Goal: Find specific page/section: Find specific page/section

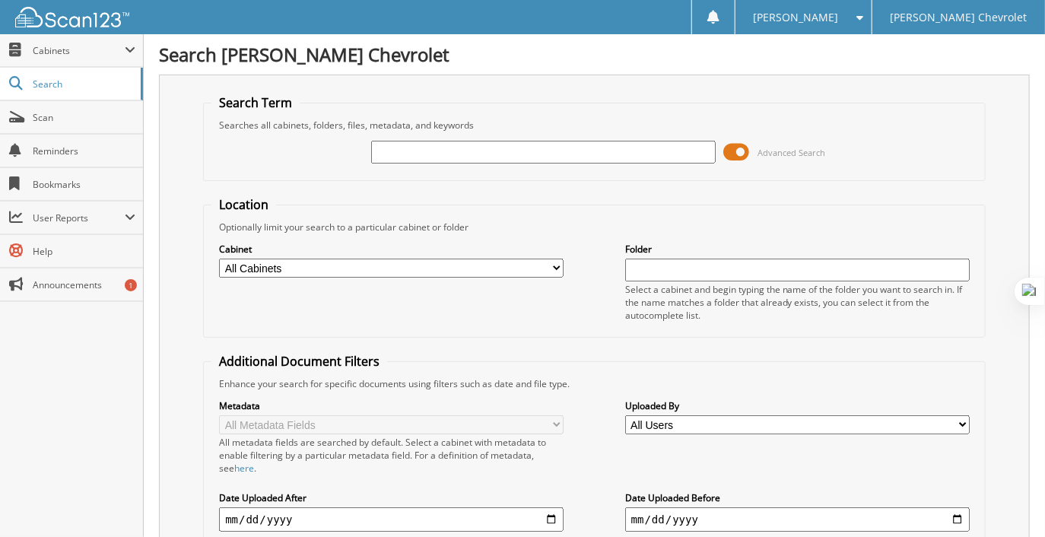
click at [429, 151] on input "text" at bounding box center [543, 152] width 344 height 23
click at [389, 160] on input "text" at bounding box center [543, 152] width 344 height 23
drag, startPoint x: 449, startPoint y: 148, endPoint x: 440, endPoint y: 150, distance: 9.4
click at [449, 148] on input "text" at bounding box center [543, 152] width 344 height 23
type input "86132"
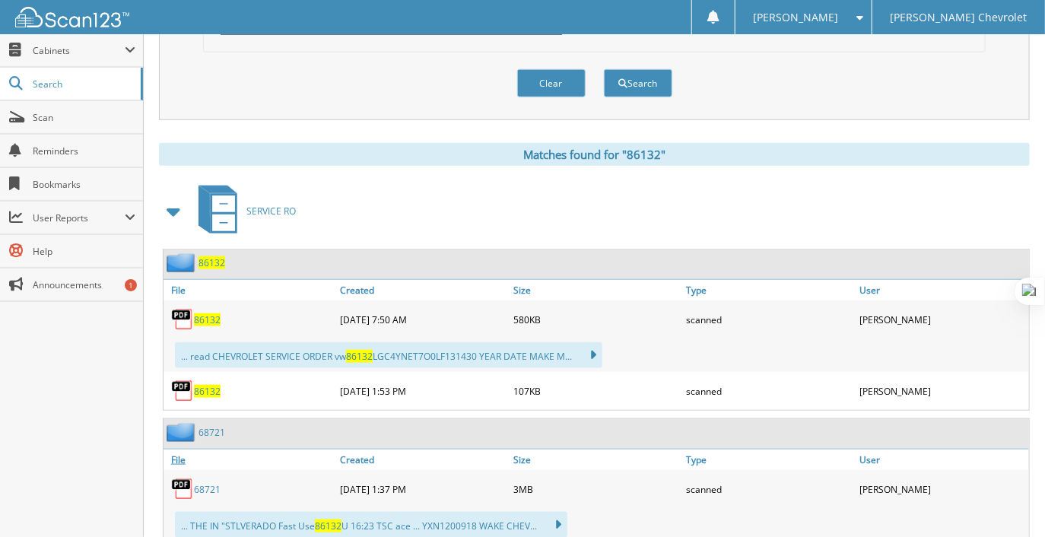
scroll to position [588, 0]
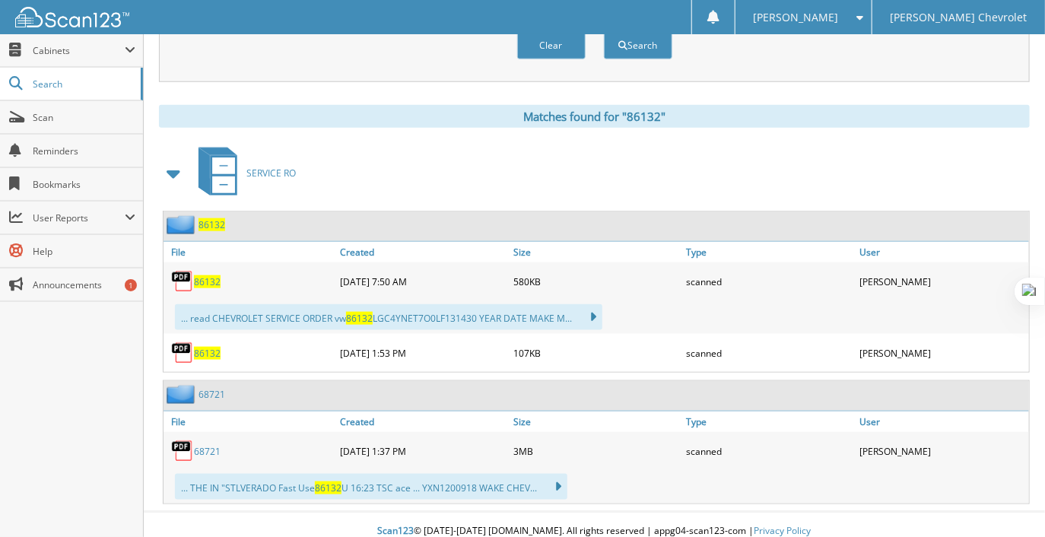
click at [208, 275] on span "86132" at bounding box center [207, 281] width 27 height 13
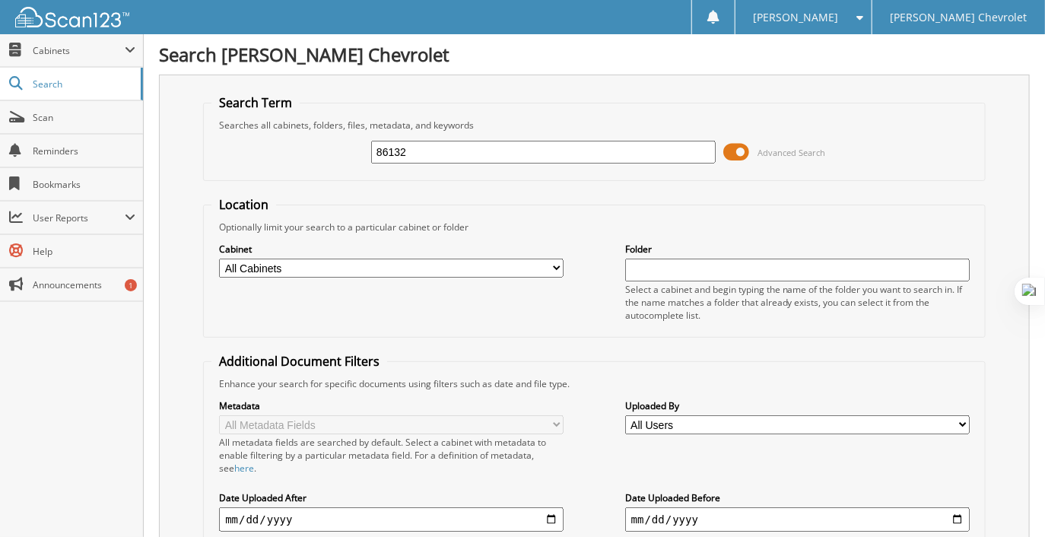
drag, startPoint x: 438, startPoint y: 151, endPoint x: 213, endPoint y: 148, distance: 225.1
click at [212, 154] on div "86132 Advanced Search" at bounding box center [594, 152] width 766 height 41
type input "7"
type input "67526"
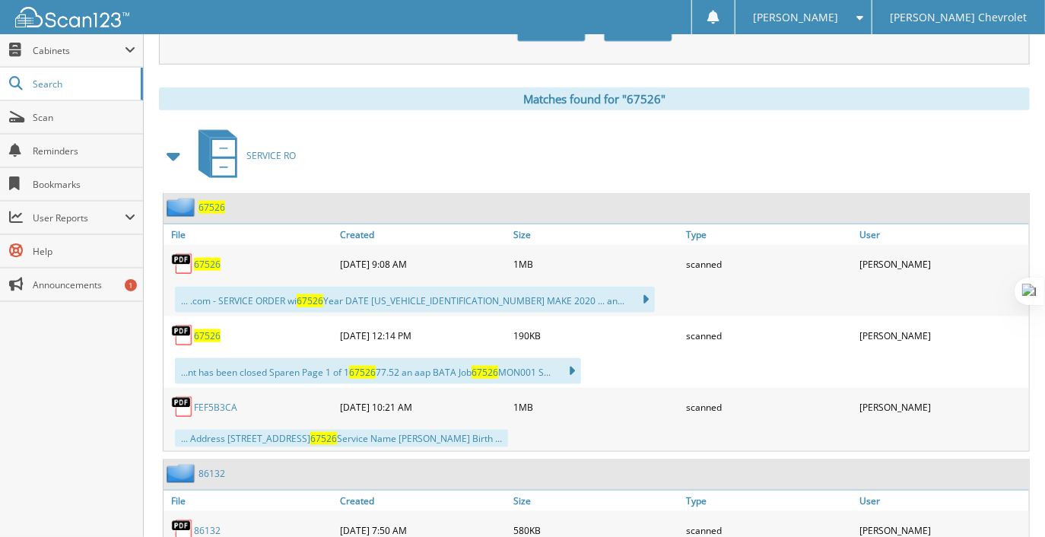
scroll to position [607, 0]
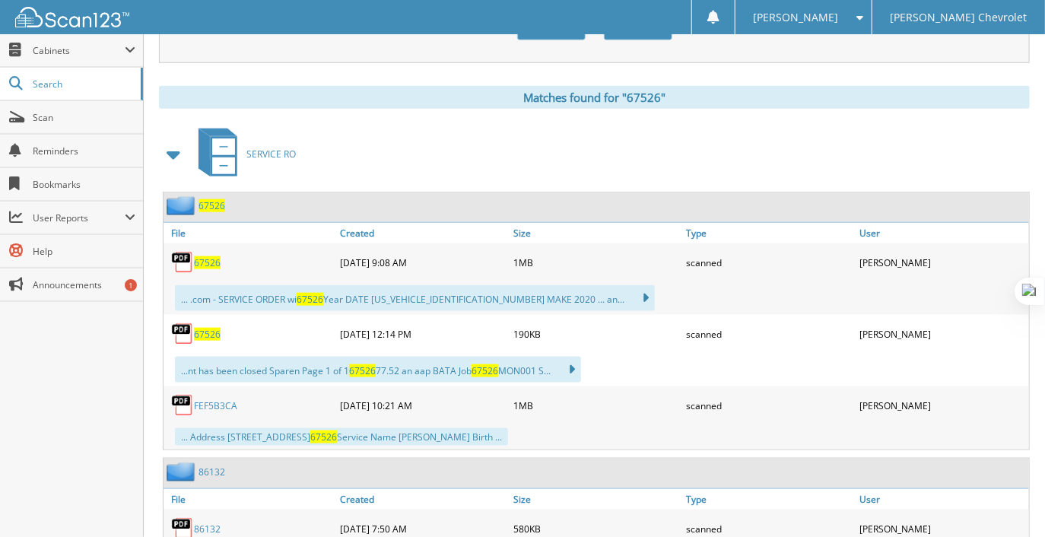
click at [211, 199] on span "67526" at bounding box center [211, 205] width 27 height 13
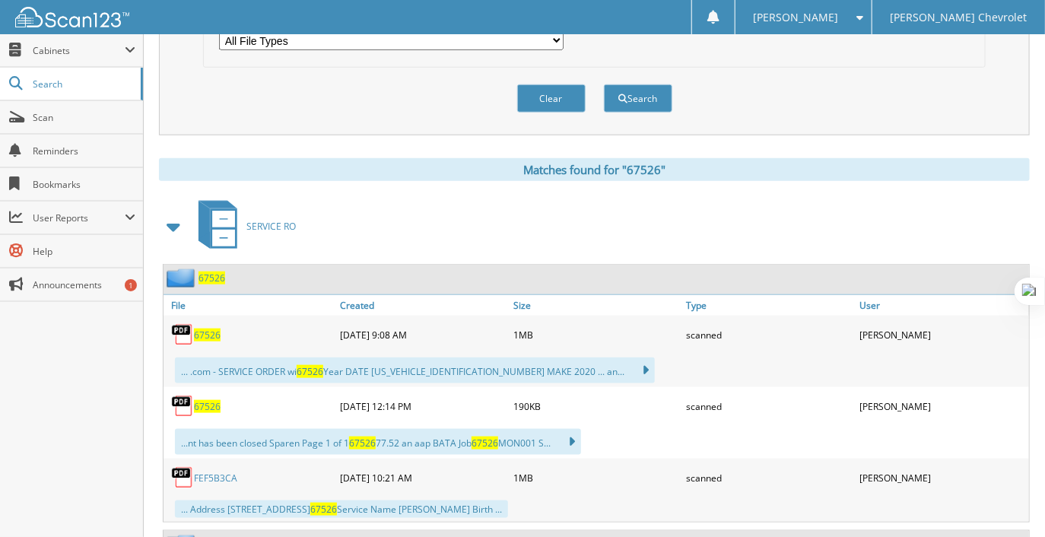
scroll to position [536, 0]
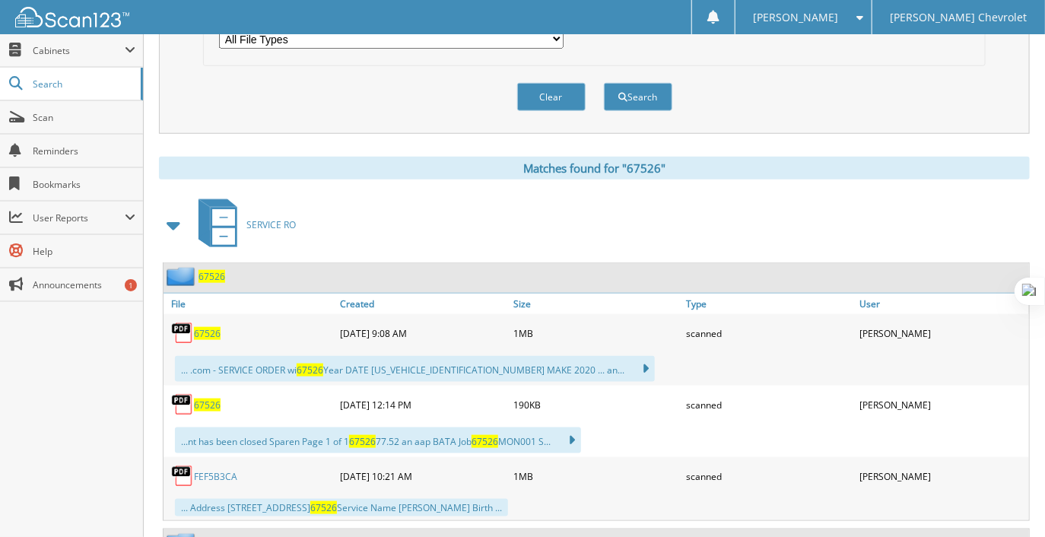
click at [201, 327] on span "67526" at bounding box center [207, 333] width 27 height 13
